Goal: Task Accomplishment & Management: Use online tool/utility

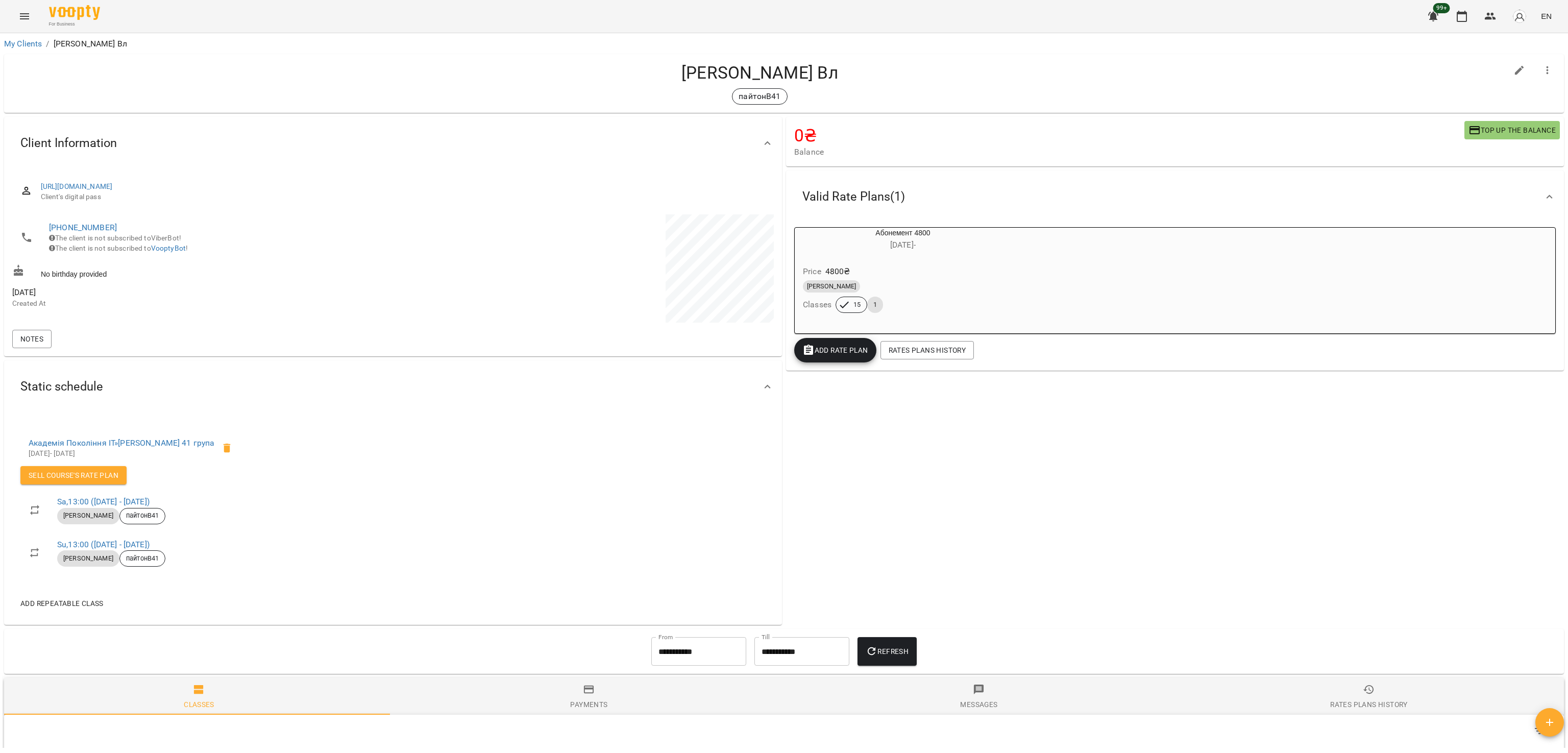
click at [1100, 518] on div "0 ₴ Balance Top up the balance Valid Rate Plans ( 1 ) Абонемент 4800 [DATE] - P…" at bounding box center [1175, 370] width 782 height 512
click at [914, 528] on div "0 ₴ Balance Top up the balance Valid Rate Plans ( 1 ) Абонемент 4800 28 Jun - P…" at bounding box center [1175, 370] width 782 height 512
click at [915, 509] on div "0 ₴ Balance Top up the balance Valid Rate Plans ( 1 ) Абонемент 4800 28 Jun - P…" at bounding box center [1175, 370] width 782 height 512
click at [1129, 499] on div "0 ₴ Balance Top up the balance Valid Rate Plans ( 1 ) Абонемент 4800 28 Jun - P…" at bounding box center [1175, 370] width 782 height 512
drag, startPoint x: 277, startPoint y: 440, endPoint x: 126, endPoint y: 438, distance: 151.0
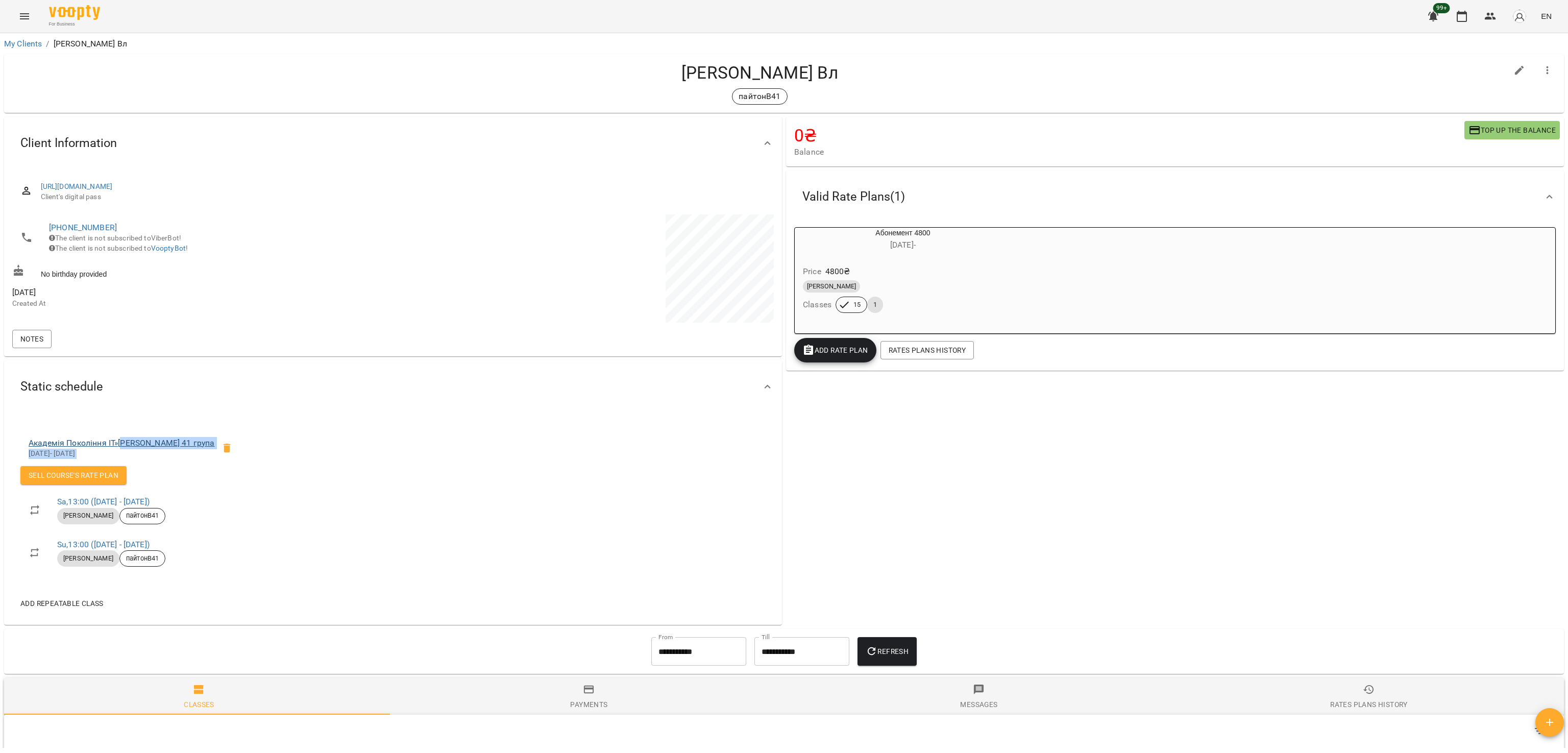
click at [126, 438] on div "Академія Покоління ІТ » Python Володимир 41 група 28 Jun 2025 - 17 Aug 2025 Sel…" at bounding box center [393, 519] width 778 height 212
copy ul "ython Володимир 41 група 28 Jun 2025 - 17 Aug 2025 Sell Course's Rate plan"
drag, startPoint x: 497, startPoint y: 437, endPoint x: 479, endPoint y: 436, distance: 18.0
click at [499, 437] on div "Академія Покоління ІТ » Python Володимир 41 група 28 Jun 2025 - 17 Aug 2025 Sel…" at bounding box center [393, 519] width 778 height 212
click at [303, 418] on div "Академія Покоління ІТ » Python Володимир 41 група 28 Jun 2025 - 17 Aug 2025 Sel…" at bounding box center [393, 519] width 778 height 212
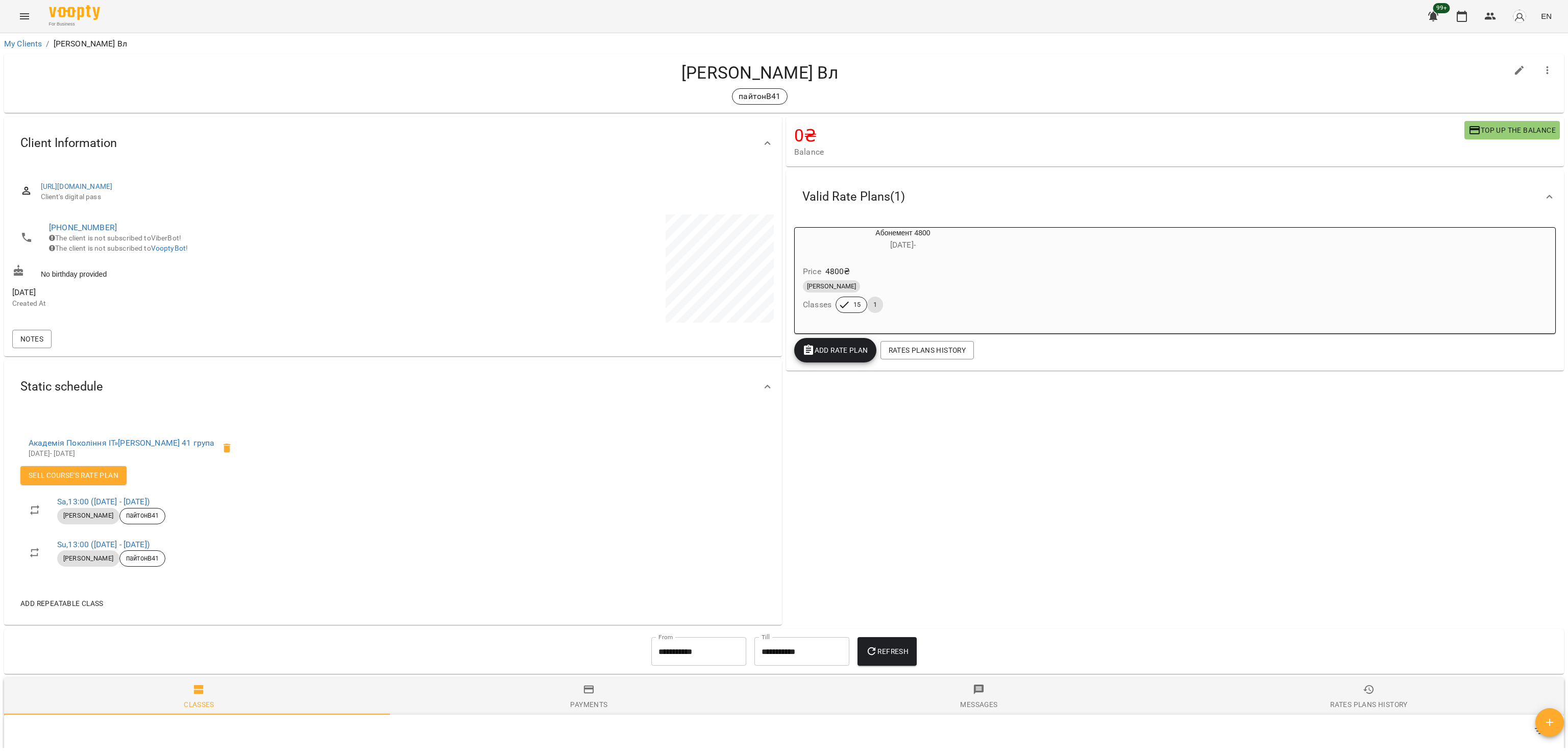
click at [27, 415] on div "Академія Покоління ІТ » Python Володимир 41 група 28 Jun 2025 - 17 Aug 2025 Sel…" at bounding box center [393, 519] width 778 height 212
drag, startPoint x: 13, startPoint y: 438, endPoint x: 179, endPoint y: 464, distance: 168.0
click at [179, 464] on div "Академія Покоління ІТ » Python Володимир 41 група 28 Jun 2025 - 17 Aug 2025 Sel…" at bounding box center [134, 504] width 243 height 173
copy div "Академія Покоління ІТ » Python Володимир 41 група 28 Jun 2025 - 17 Aug 2025"
click at [1488, 16] on icon "button" at bounding box center [1490, 16] width 13 height 13
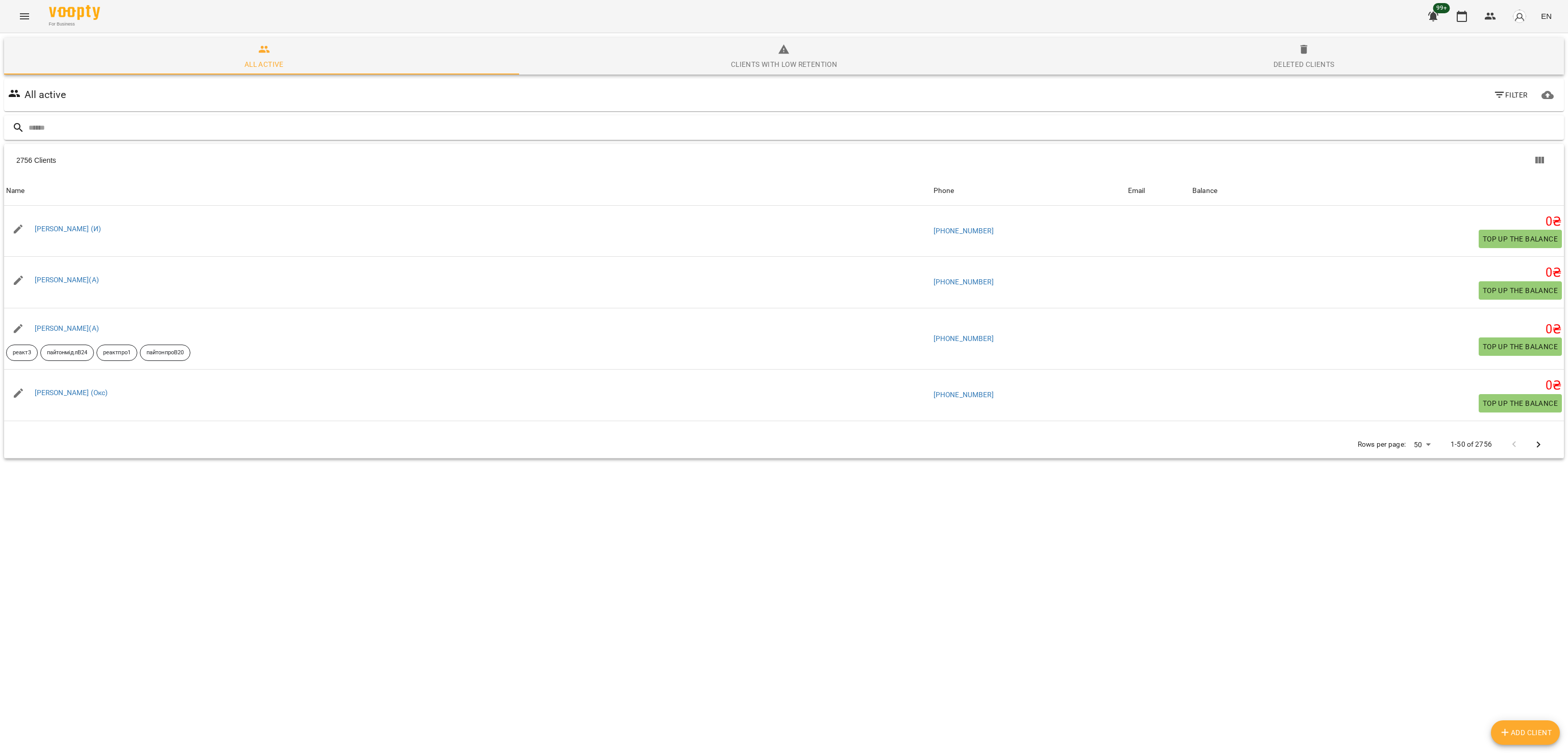
click at [739, 120] on input "text" at bounding box center [794, 128] width 1531 height 17
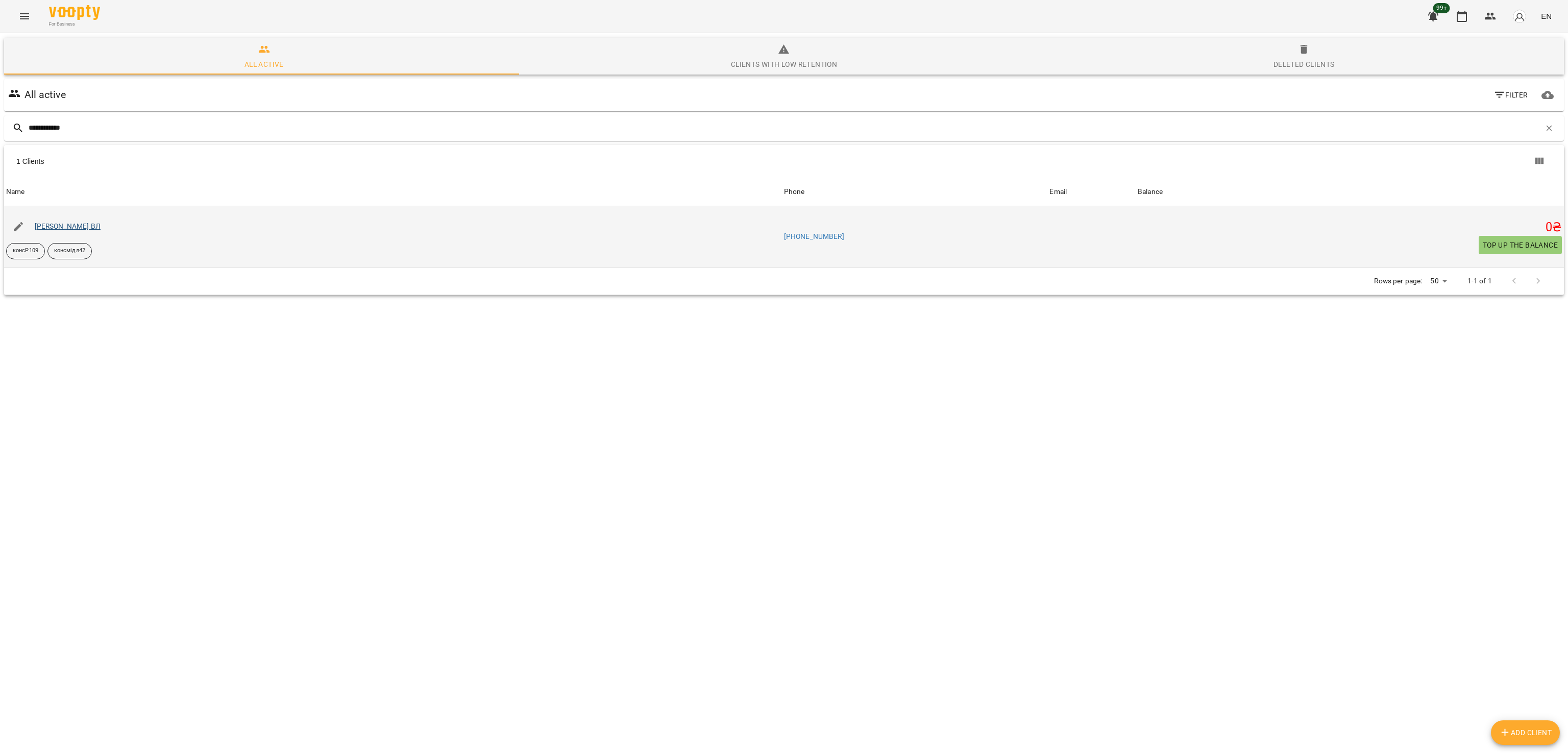
type input "**********"
click at [49, 231] on link "Вадим Тимчин ВЛ" at bounding box center [67, 226] width 66 height 8
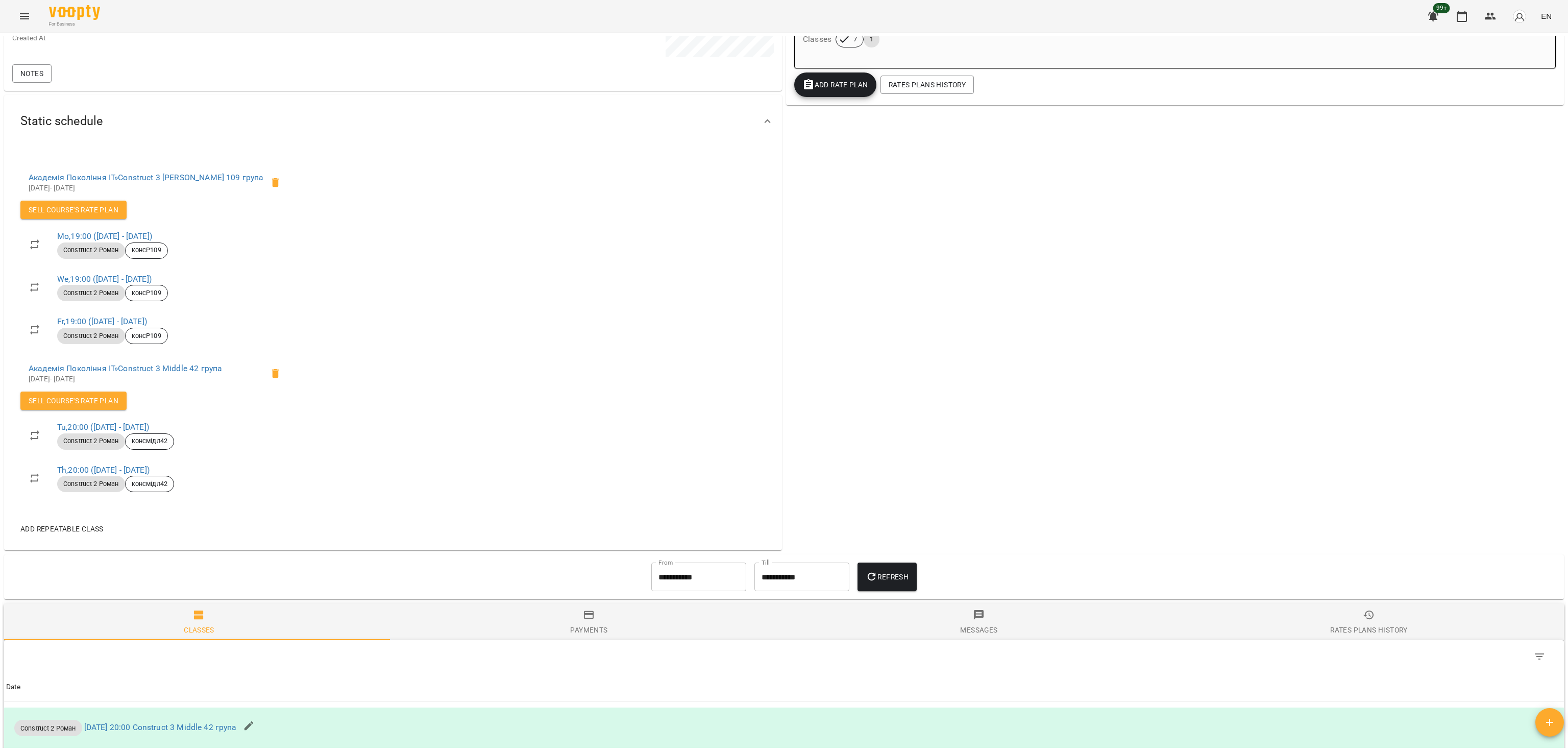
scroll to position [272, 0]
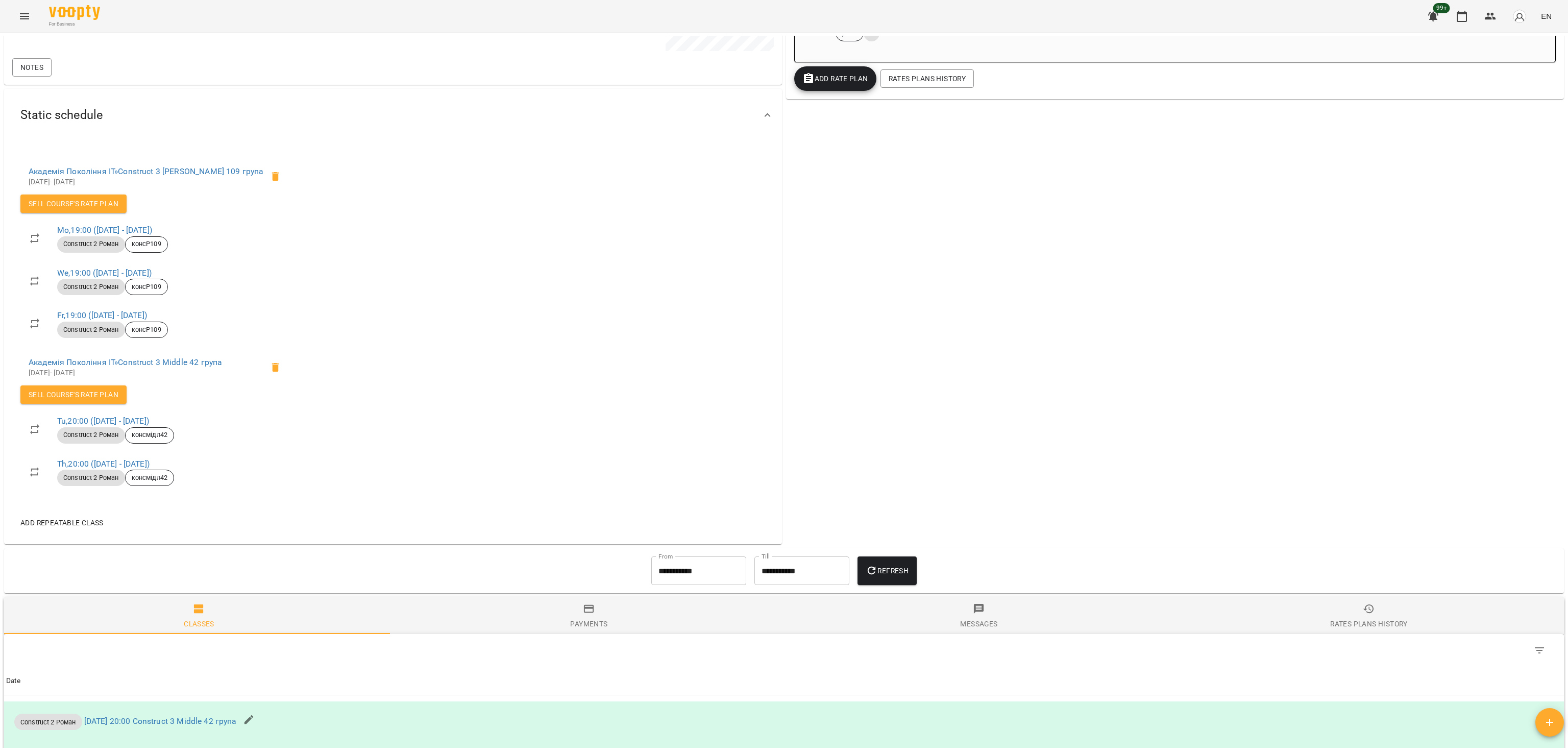
click at [703, 573] on input "**********" at bounding box center [699, 570] width 95 height 29
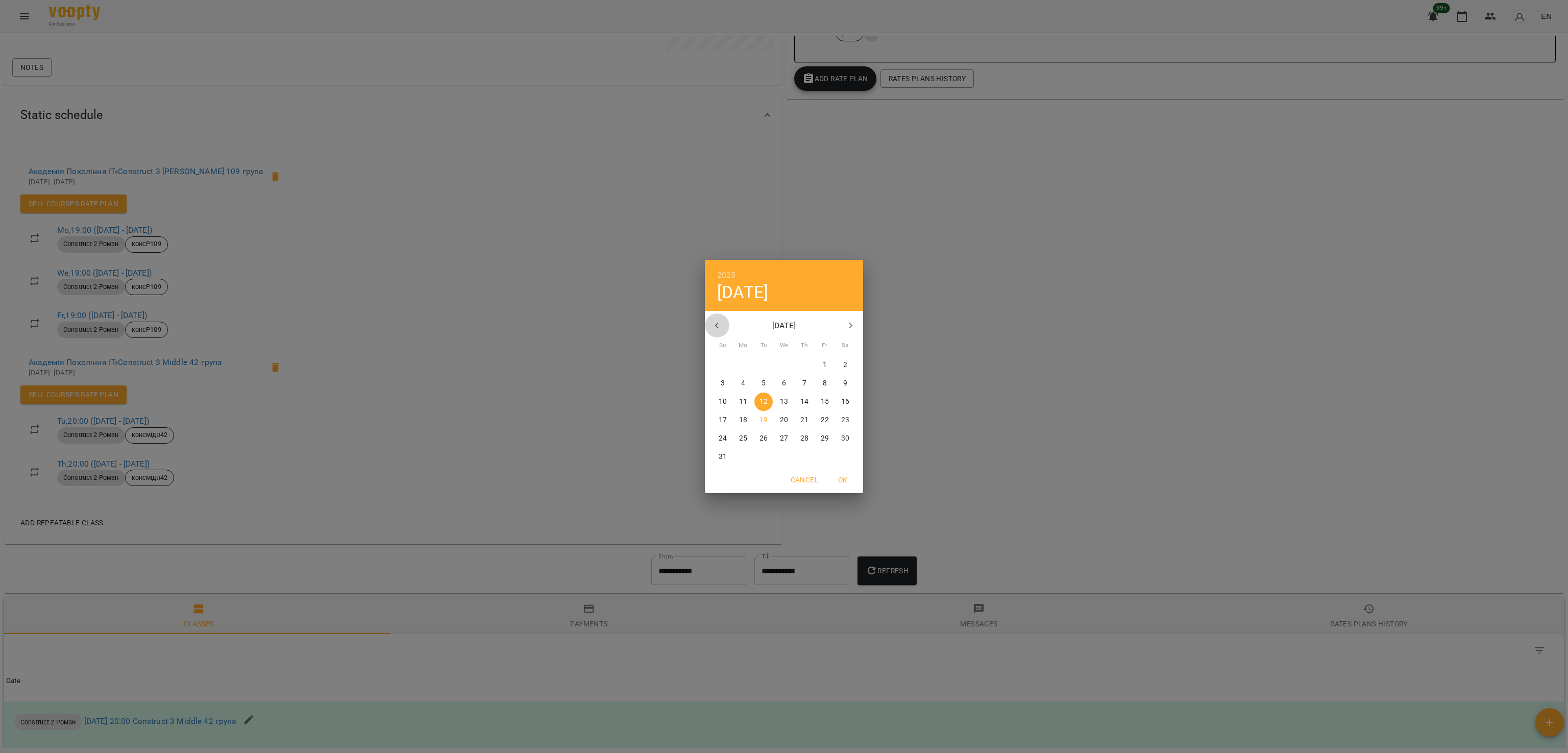
click at [723, 316] on button "button" at bounding box center [716, 325] width 24 height 24
click at [804, 417] on p "24" at bounding box center [804, 420] width 8 height 10
type input "**********"
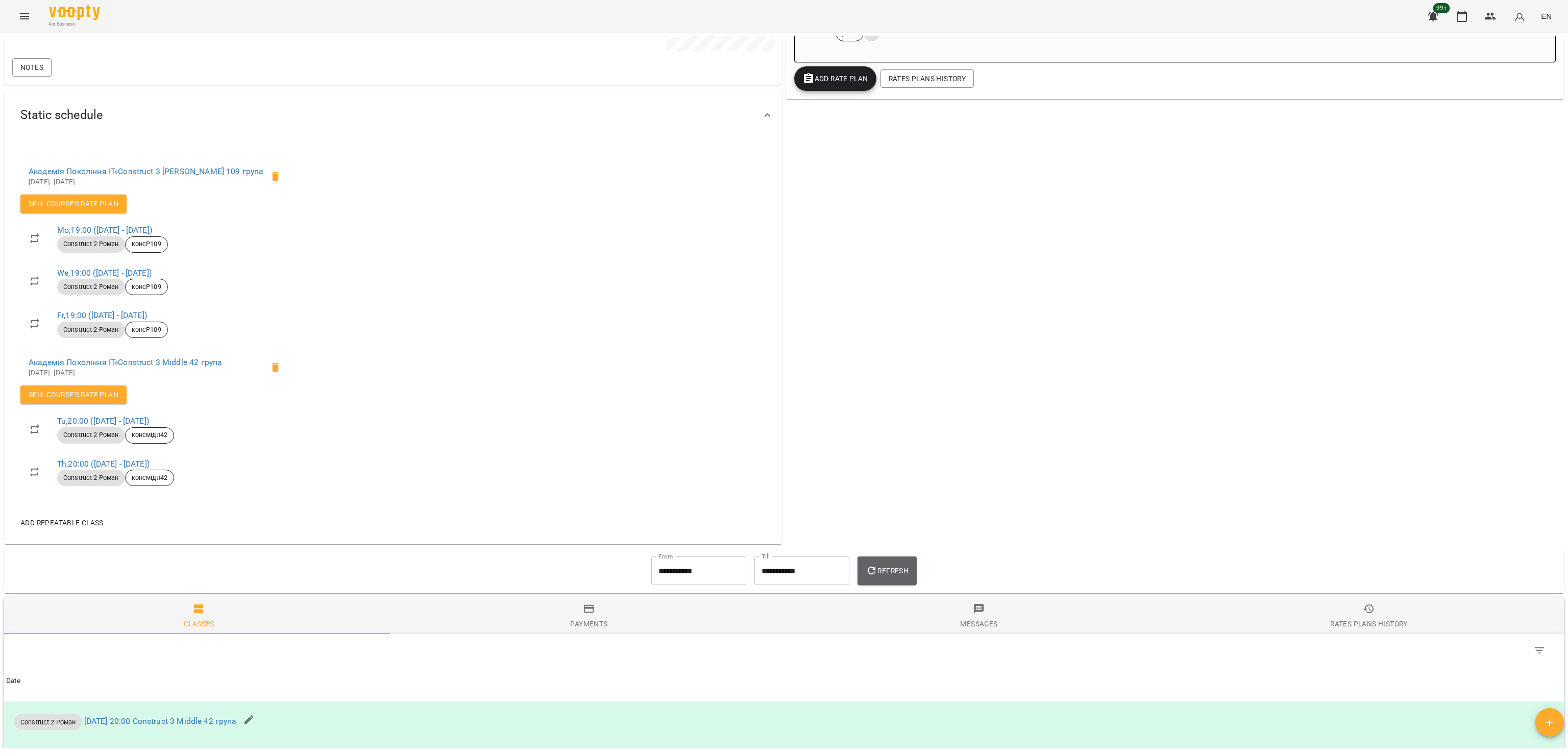
click at [889, 566] on span "Refresh" at bounding box center [887, 570] width 43 height 13
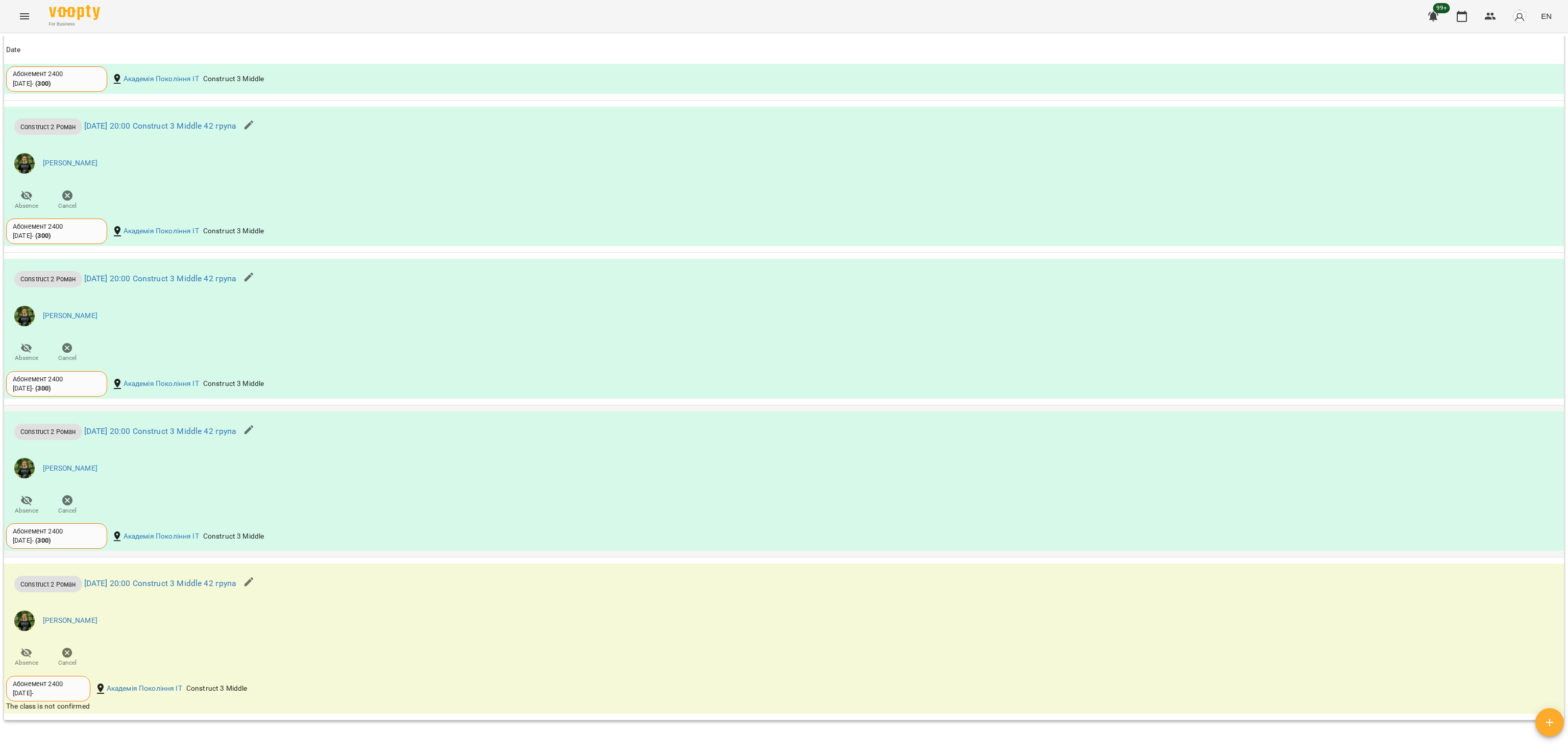
scroll to position [1481, 0]
